Goal: Find specific page/section: Find specific page/section

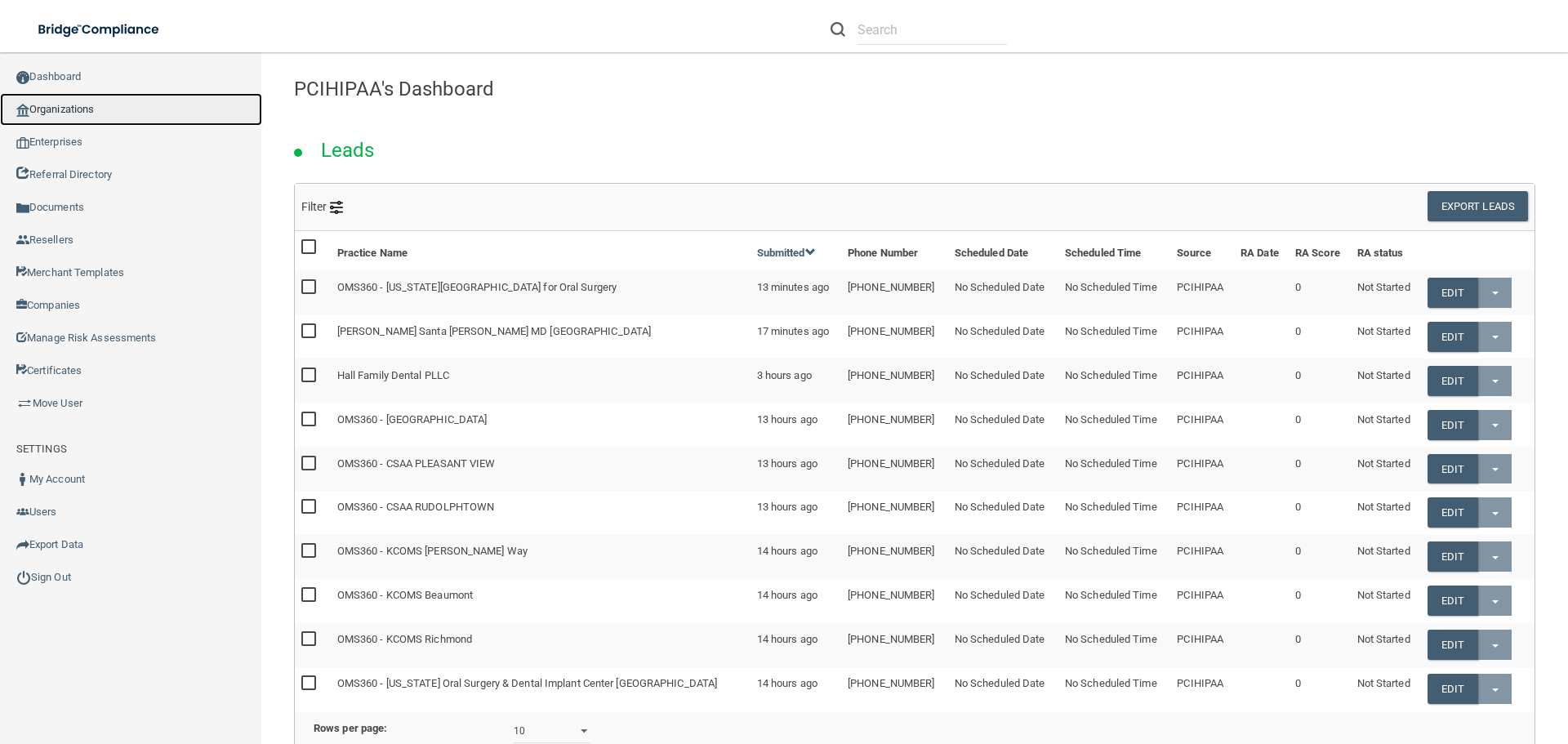
drag, startPoint x: 74, startPoint y: 105, endPoint x: 14, endPoint y: 142, distance: 70.5
click at [73, 105] on link "Organizations" at bounding box center [131, 109] width 262 height 33
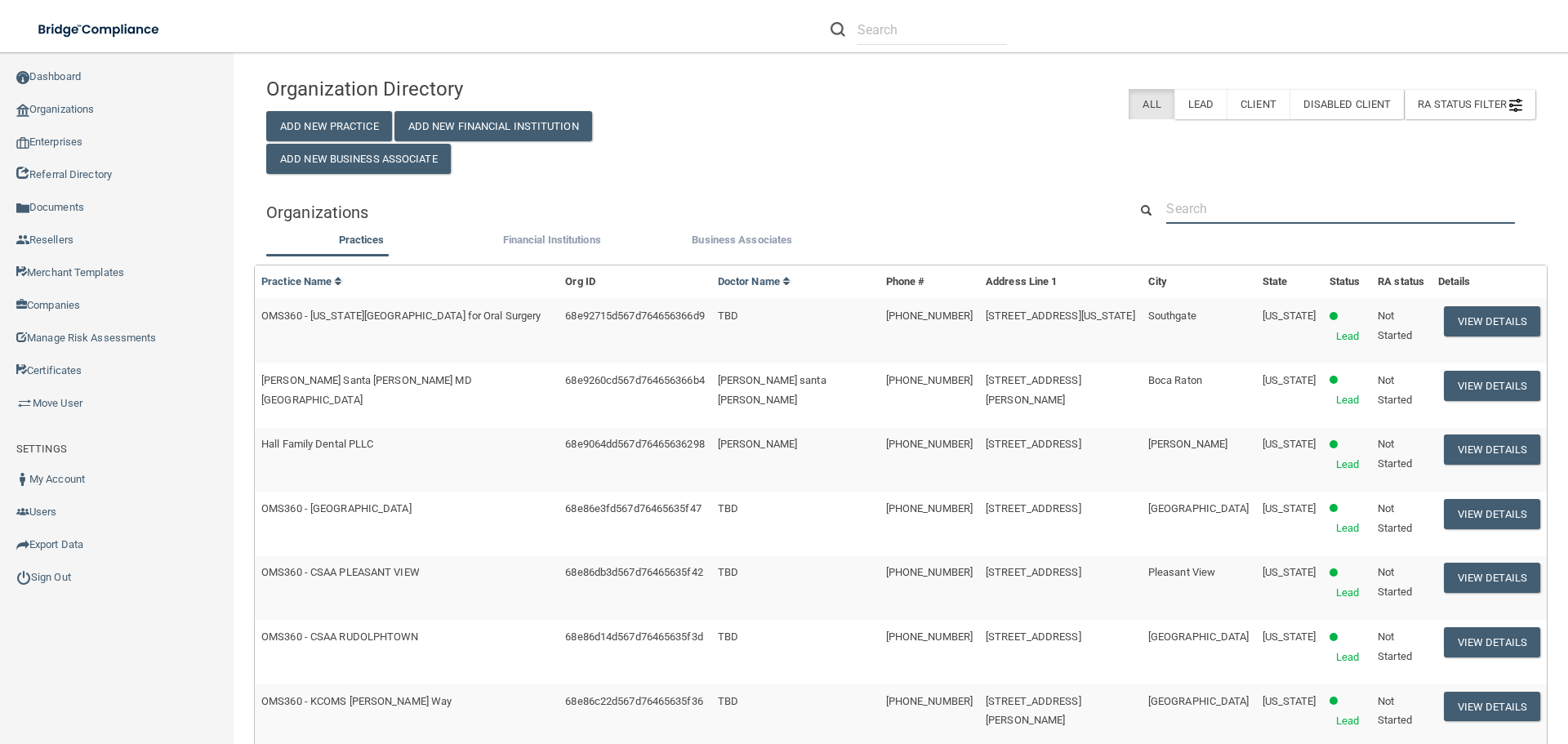
drag, startPoint x: 1188, startPoint y: 197, endPoint x: 1184, endPoint y: 204, distance: 8.1
click at [1187, 196] on input "text" at bounding box center [1340, 208] width 348 height 30
paste input "[PERSON_NAME] DDS Inc"
type input "[PERSON_NAME] DDS Inc"
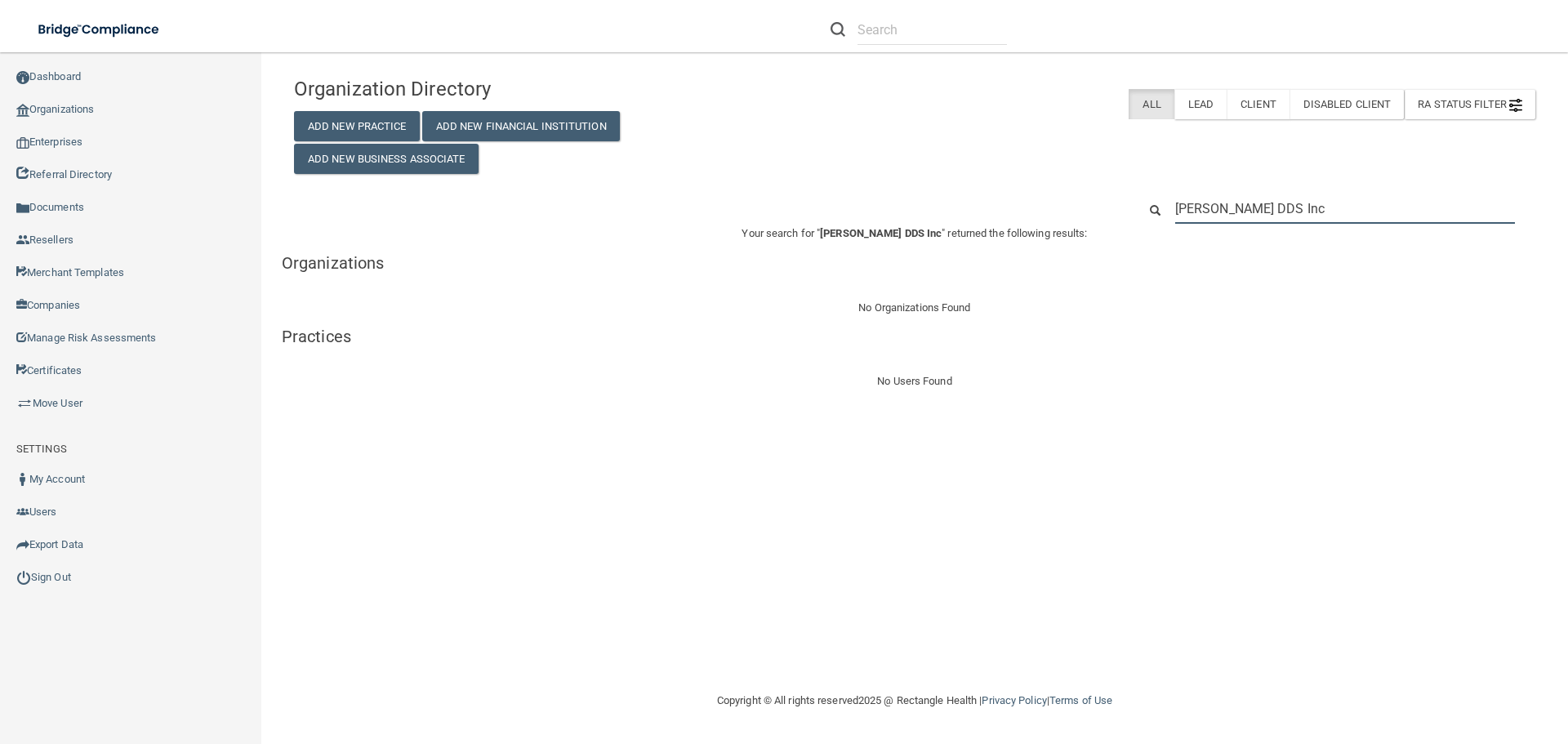
click at [1290, 203] on input "[PERSON_NAME] DDS Inc" at bounding box center [1346, 208] width 340 height 30
drag, startPoint x: 1346, startPoint y: 202, endPoint x: 1107, endPoint y: 229, distance: 240.5
click at [1115, 224] on div "Organization Directory Add New Practice Add New Financial Institution Add New B…" at bounding box center [915, 230] width 1242 height 323
paste input "[PHONE_NUMBER]"
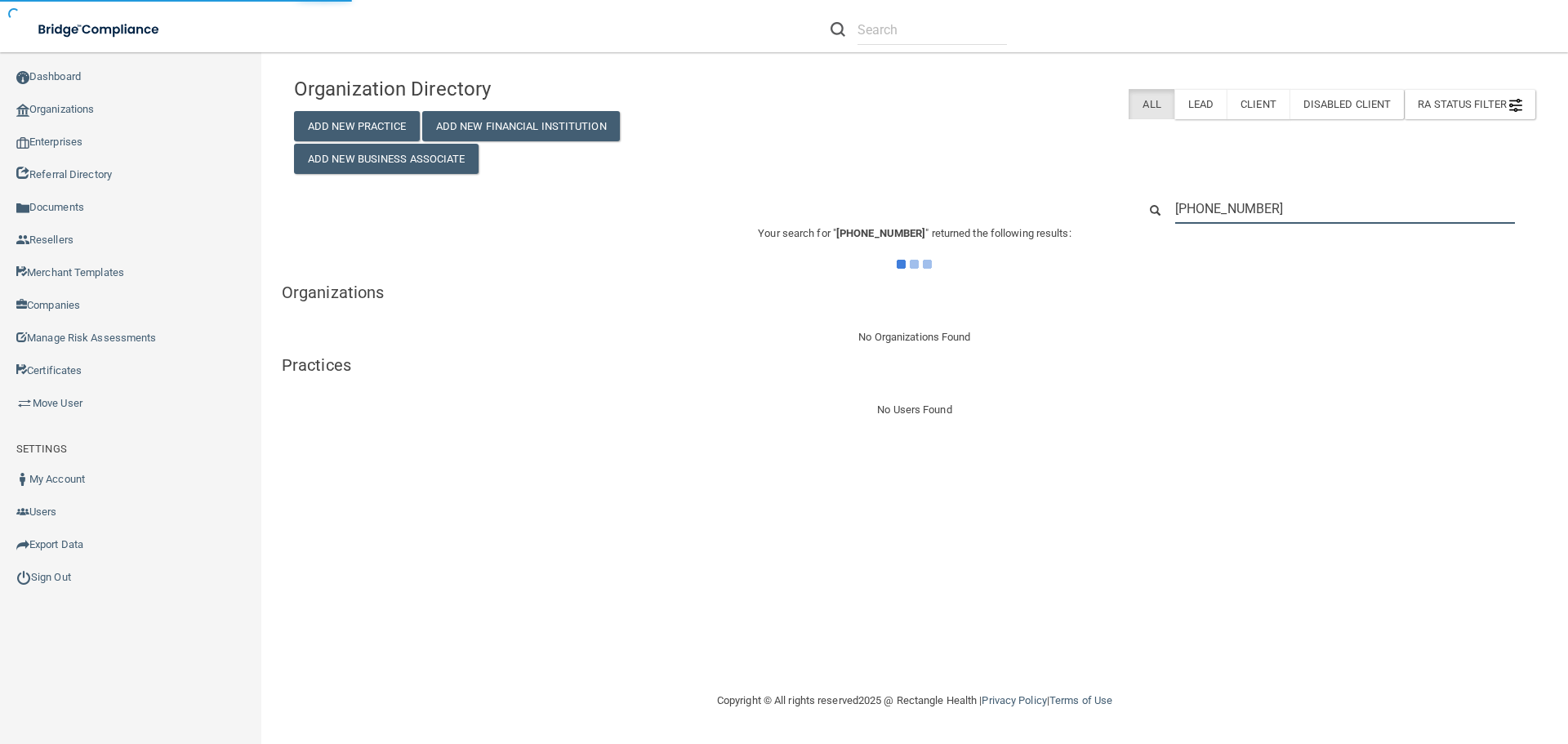
type input "[PHONE_NUMBER]"
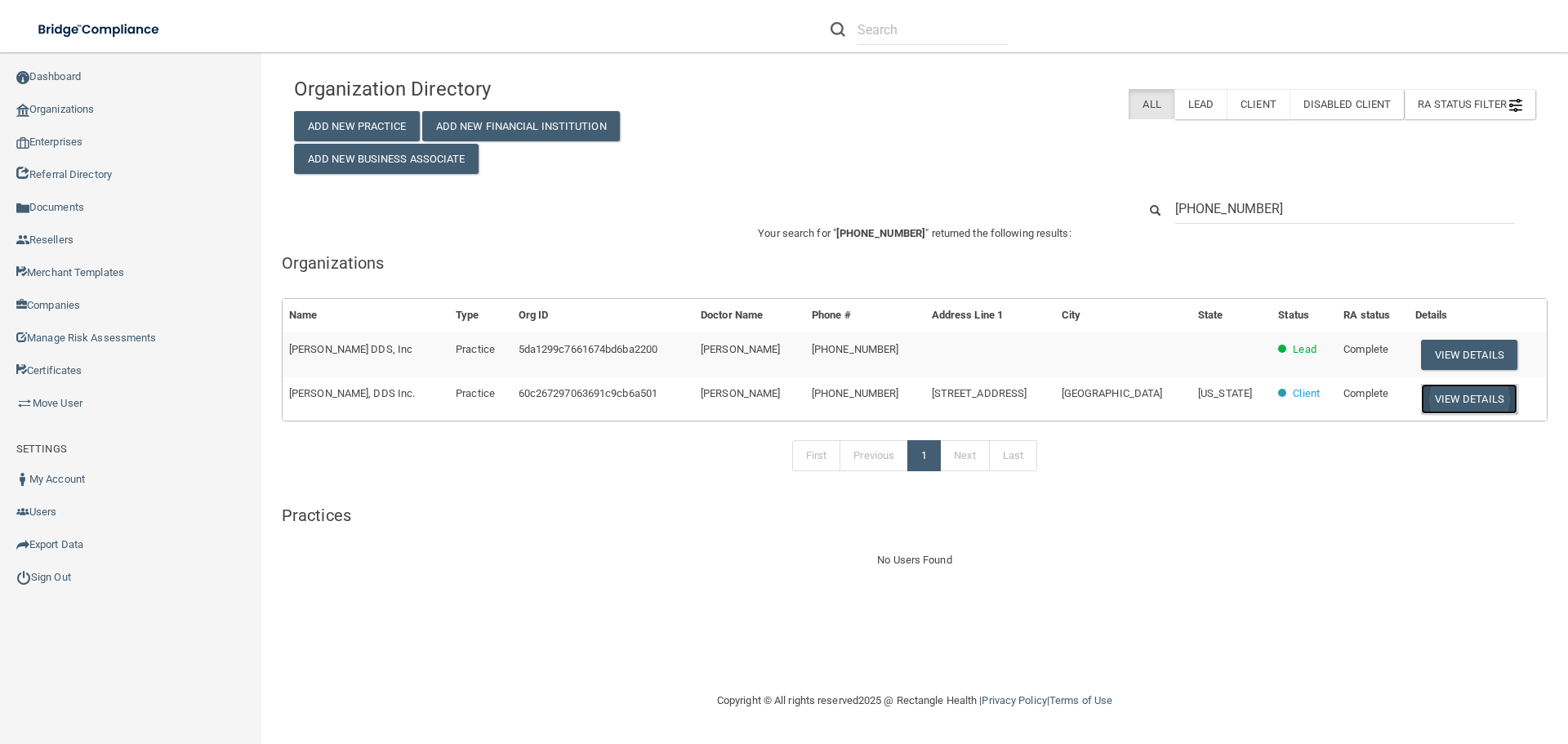
click at [1433, 391] on button "View Details" at bounding box center [1469, 398] width 96 height 30
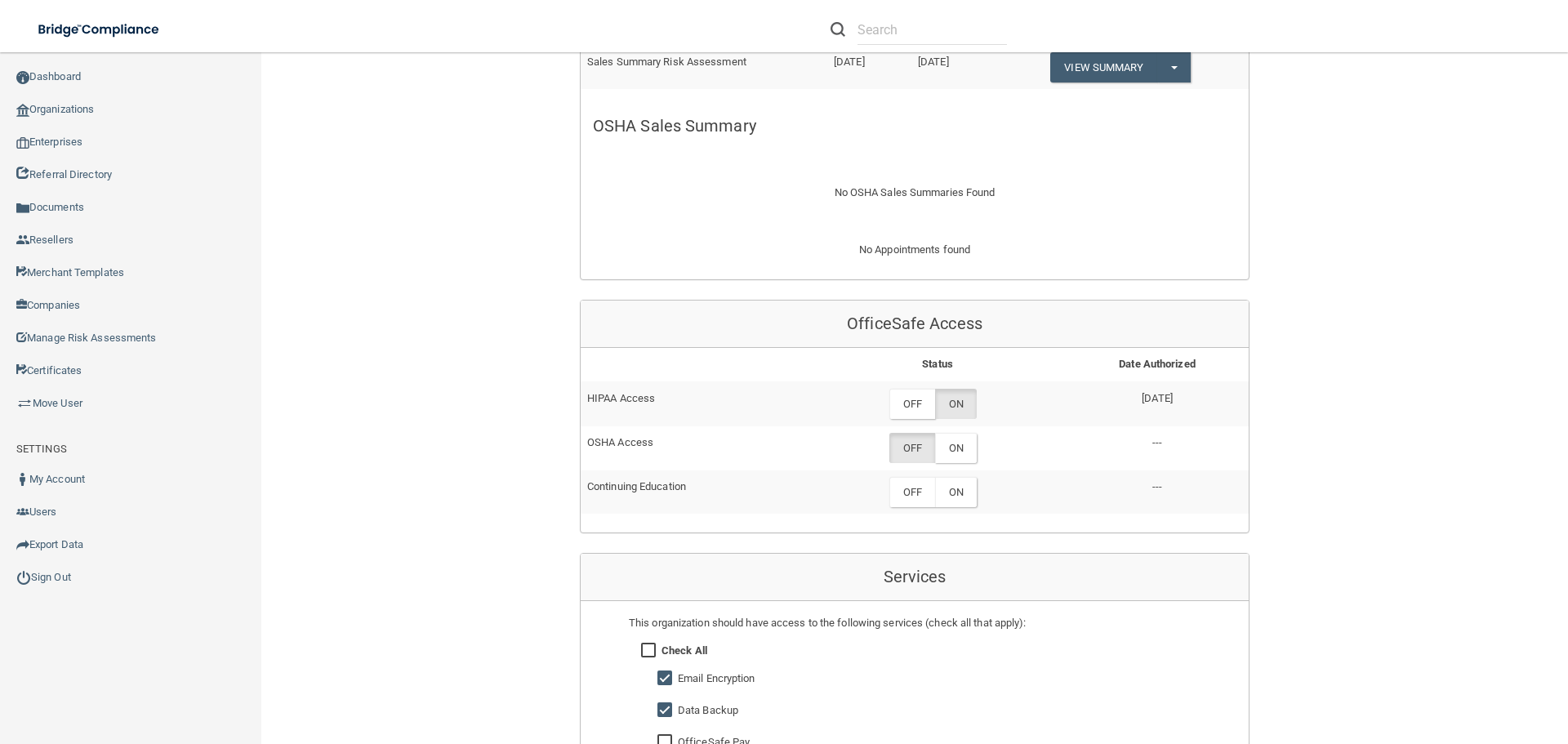
scroll to position [898, 0]
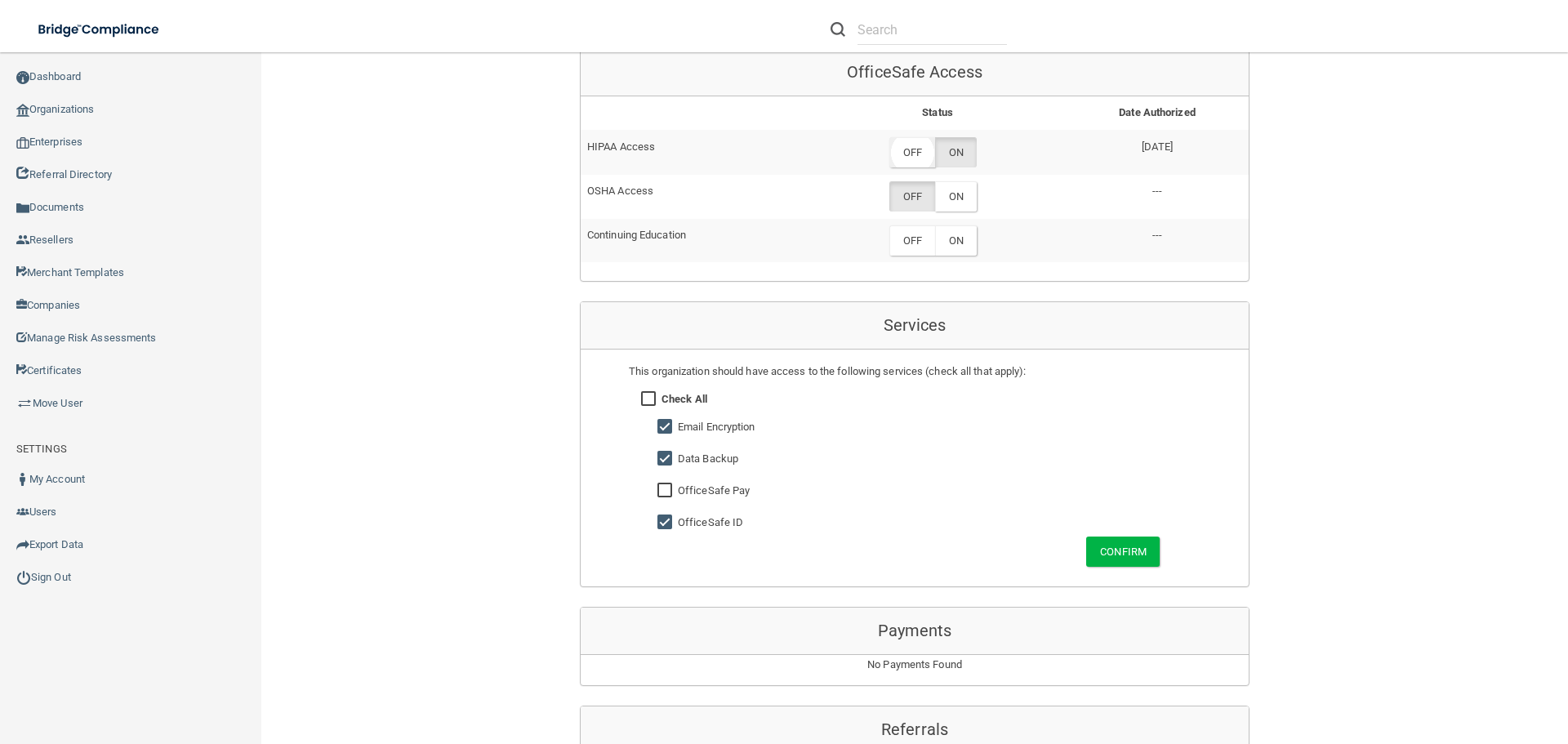
drag, startPoint x: 901, startPoint y: 149, endPoint x: 902, endPoint y: 160, distance: 11.0
click at [901, 150] on label "OFF" at bounding box center [912, 152] width 46 height 30
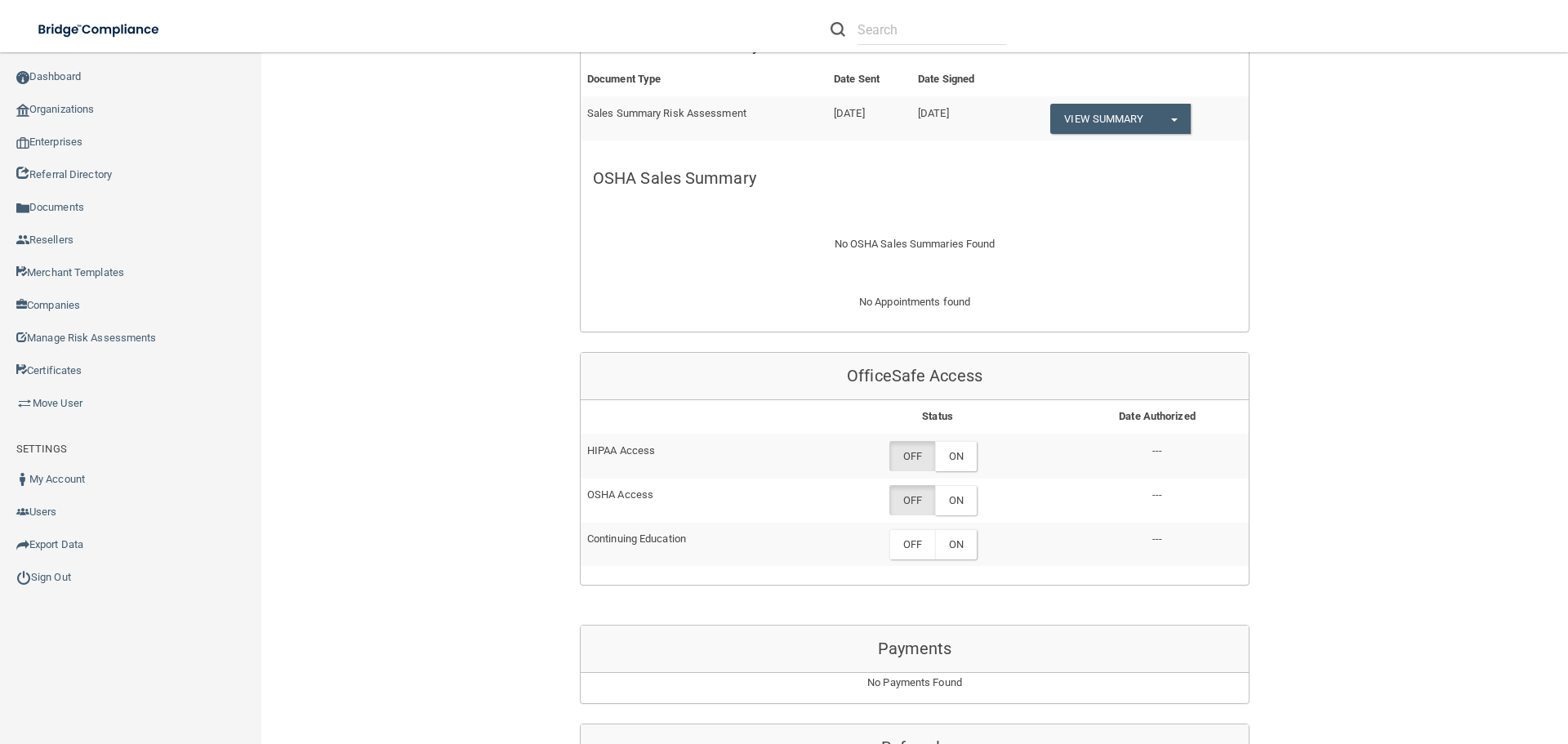
scroll to position [0, 0]
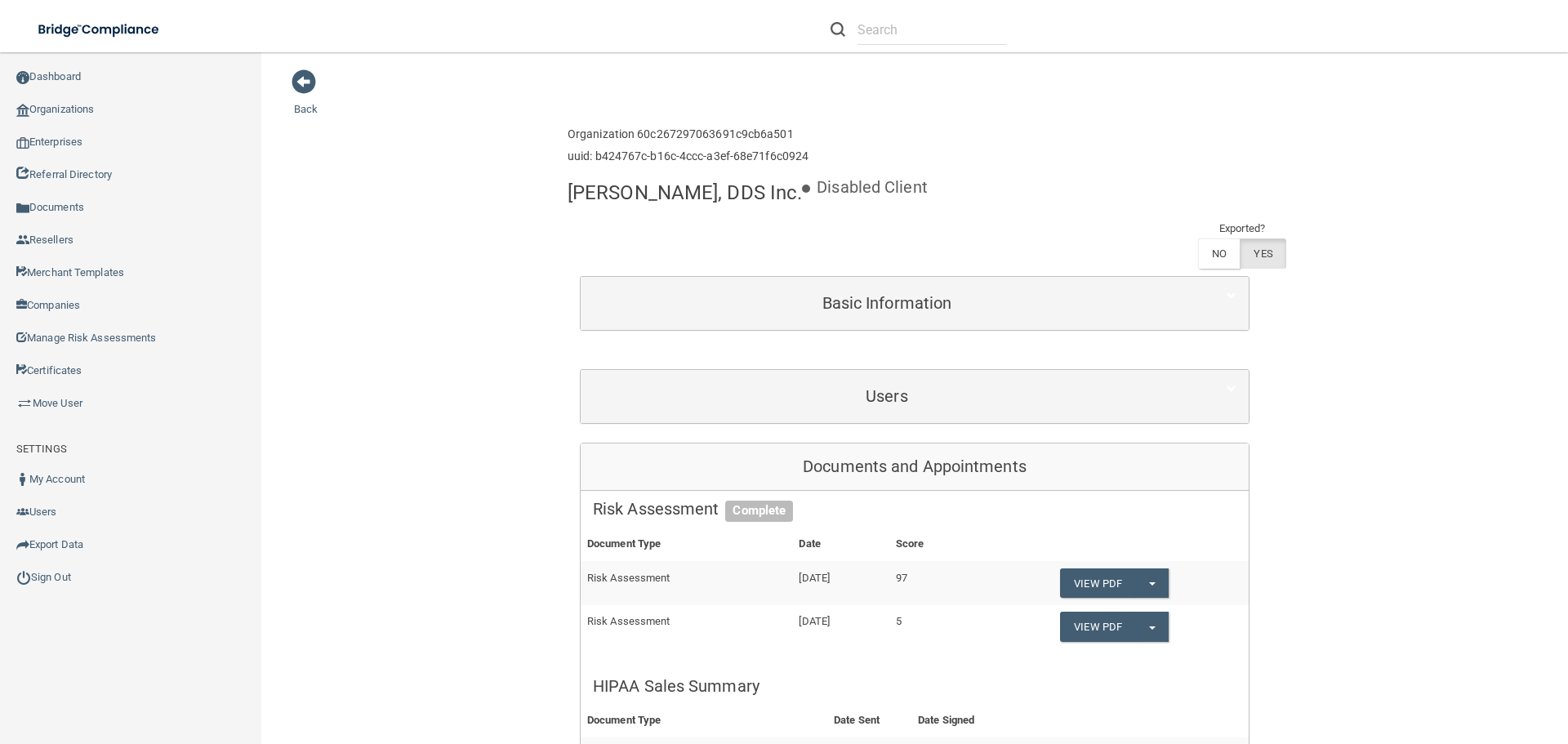
drag, startPoint x: 566, startPoint y: 188, endPoint x: 811, endPoint y: 200, distance: 245.3
click at [802, 200] on h4 "[PERSON_NAME], DDS Inc." at bounding box center [684, 192] width 234 height 21
copy h4 "[PERSON_NAME], DDS Inc."
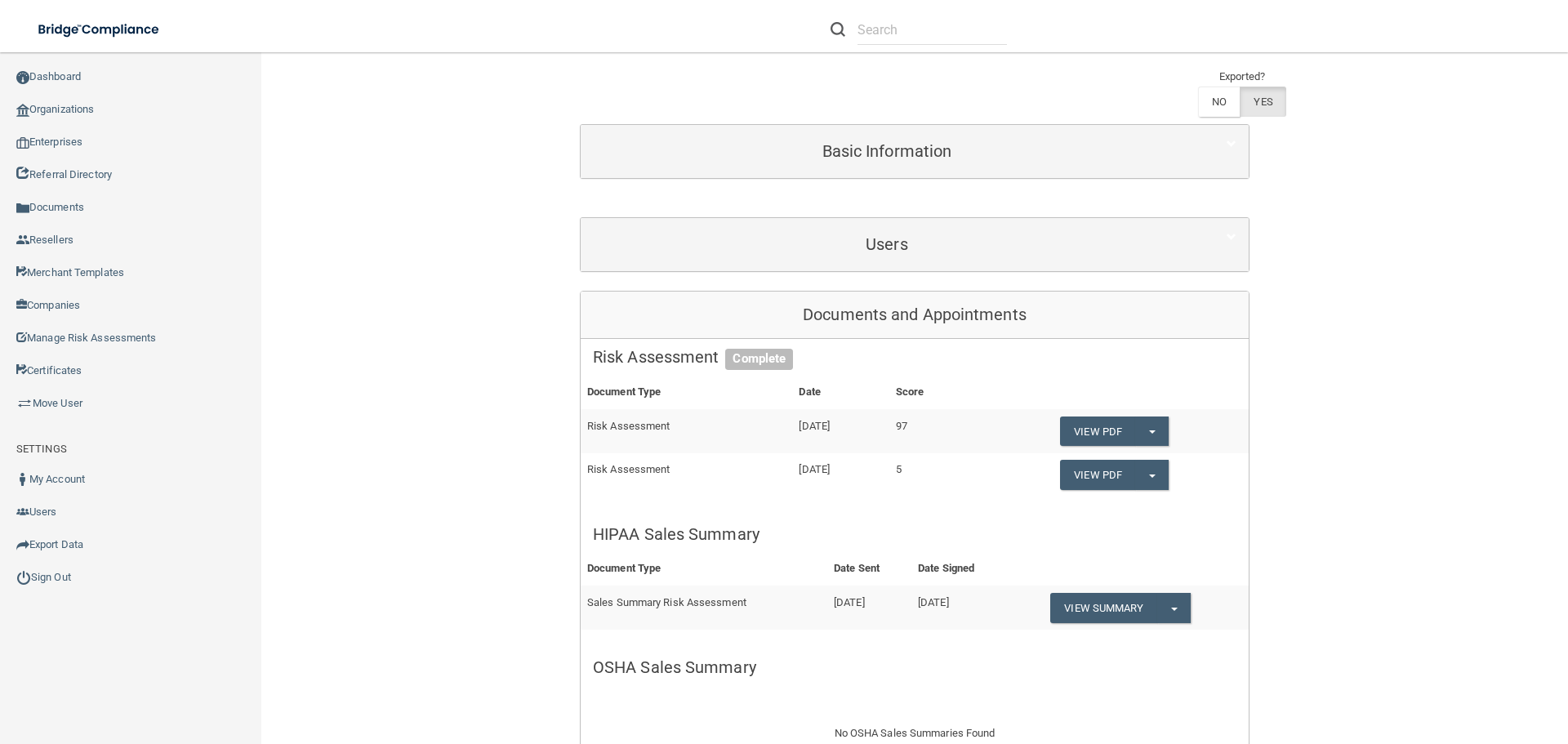
scroll to position [735, 0]
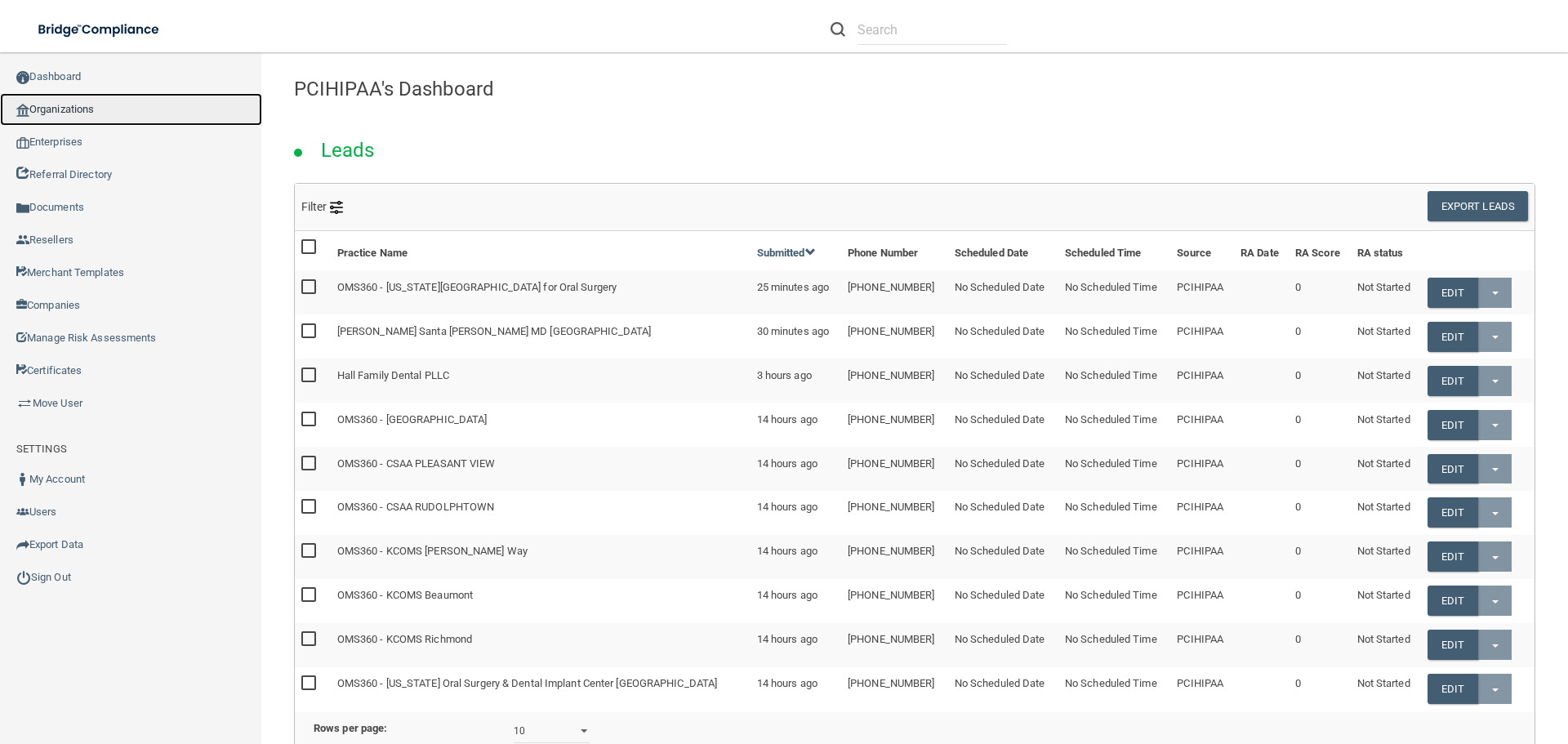
click at [86, 110] on link "Organizations" at bounding box center [131, 109] width 262 height 33
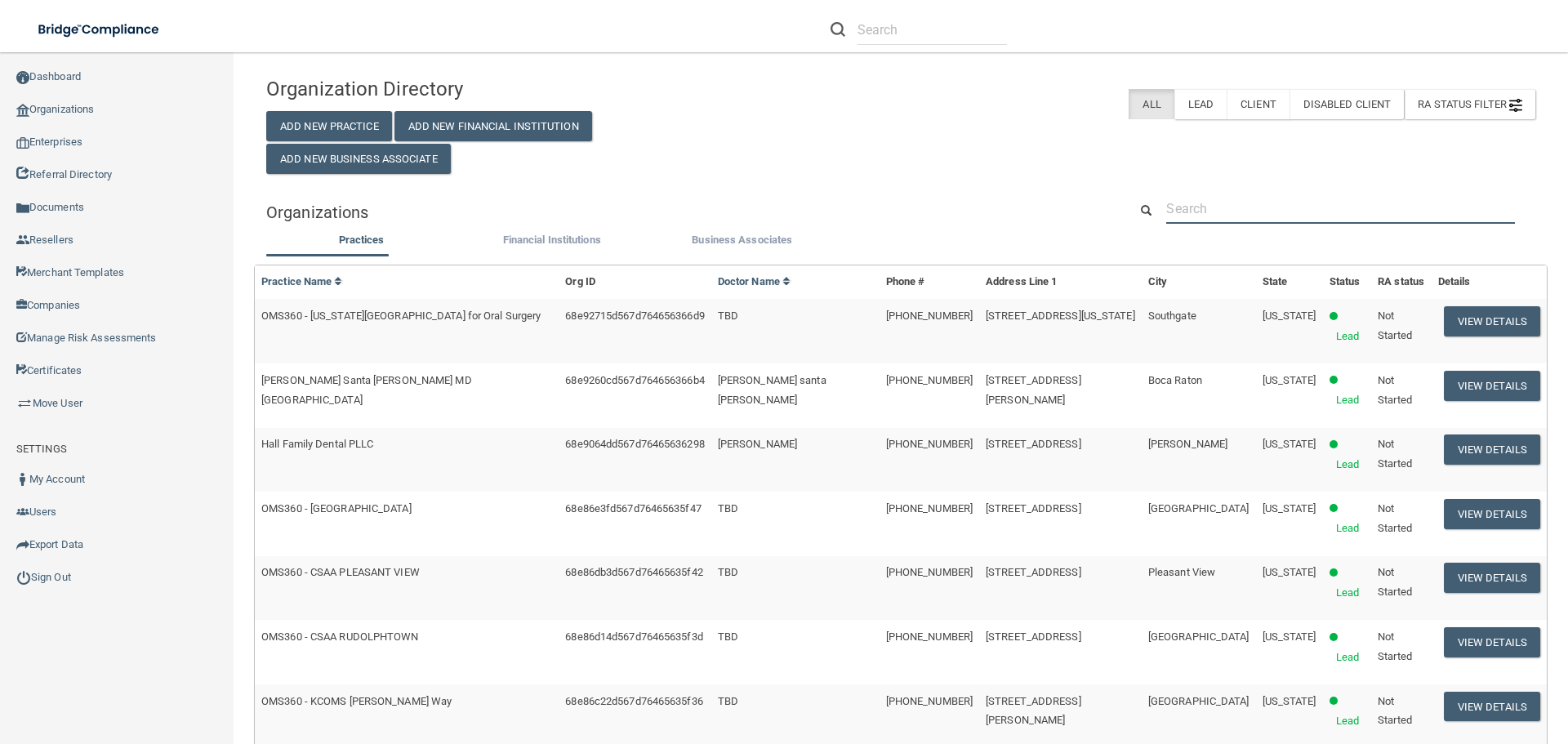
click at [1205, 198] on input "text" at bounding box center [1340, 208] width 348 height 30
paste input "Summit Consulting For Post Acute Care LLC"
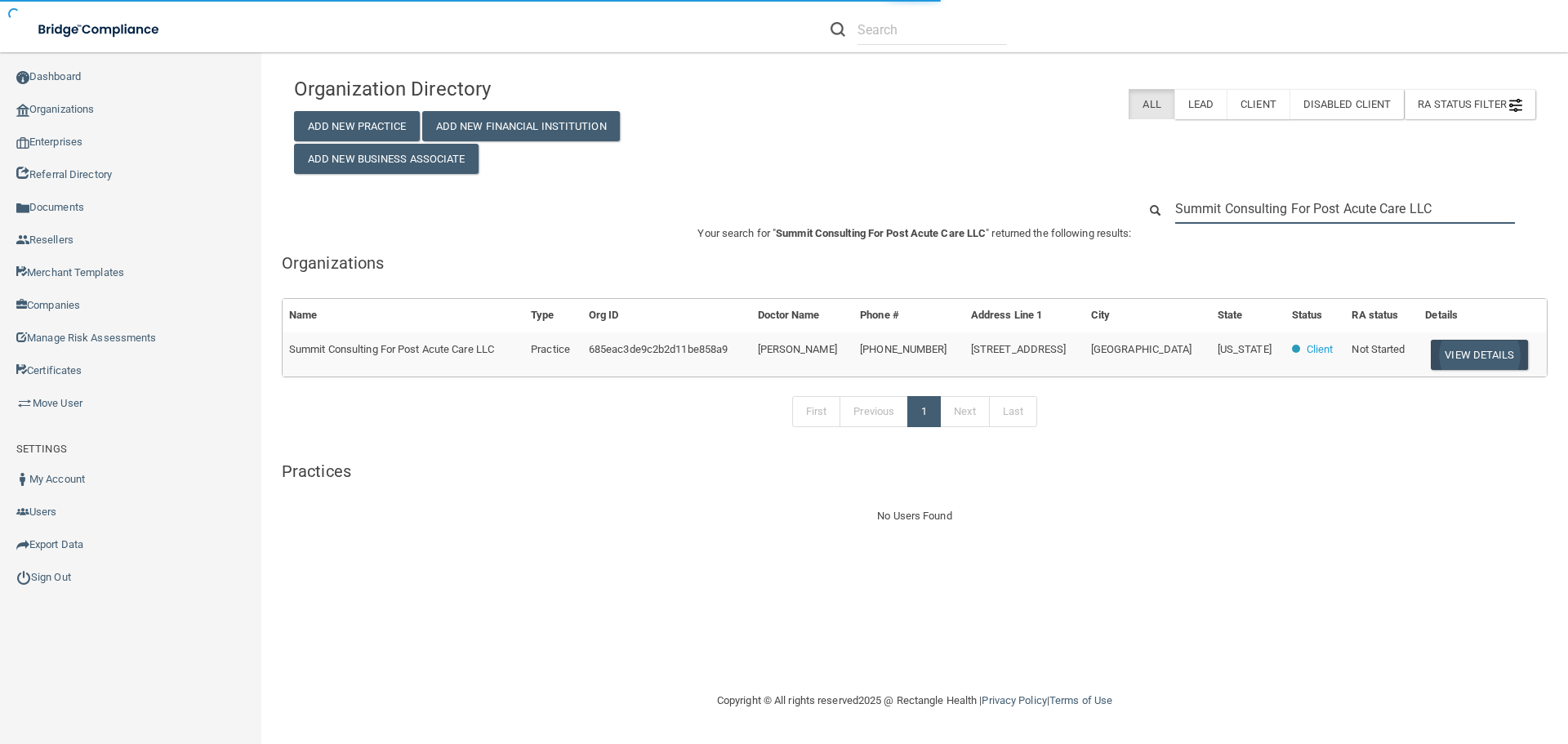
type input "Summit Consulting For Post Acute Care LLC"
click at [1487, 357] on button "View Details" at bounding box center [1480, 354] width 96 height 30
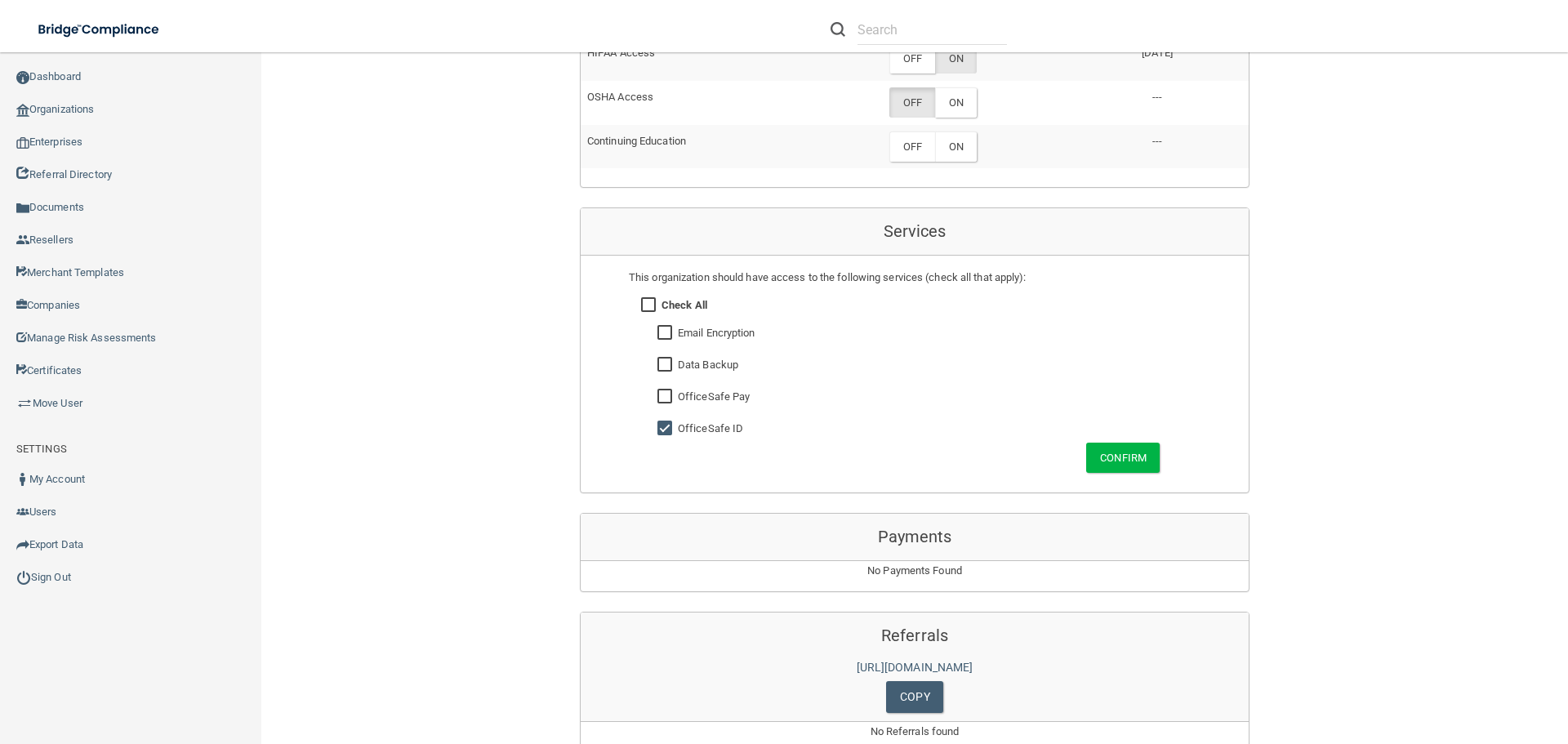
scroll to position [653, 0]
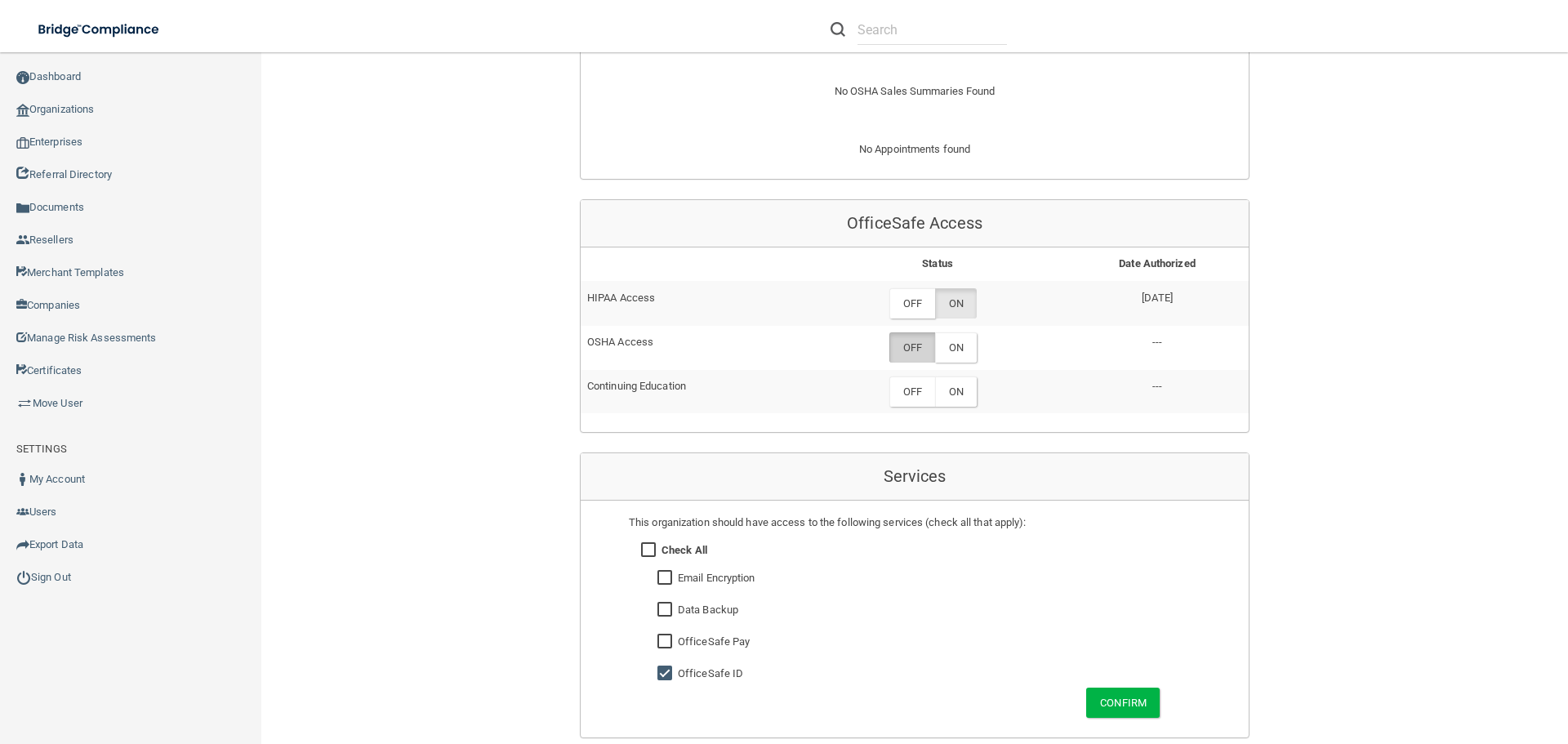
drag, startPoint x: 903, startPoint y: 294, endPoint x: 904, endPoint y: 335, distance: 41.0
click at [903, 295] on label "OFF" at bounding box center [912, 303] width 46 height 30
